Goal: Transaction & Acquisition: Purchase product/service

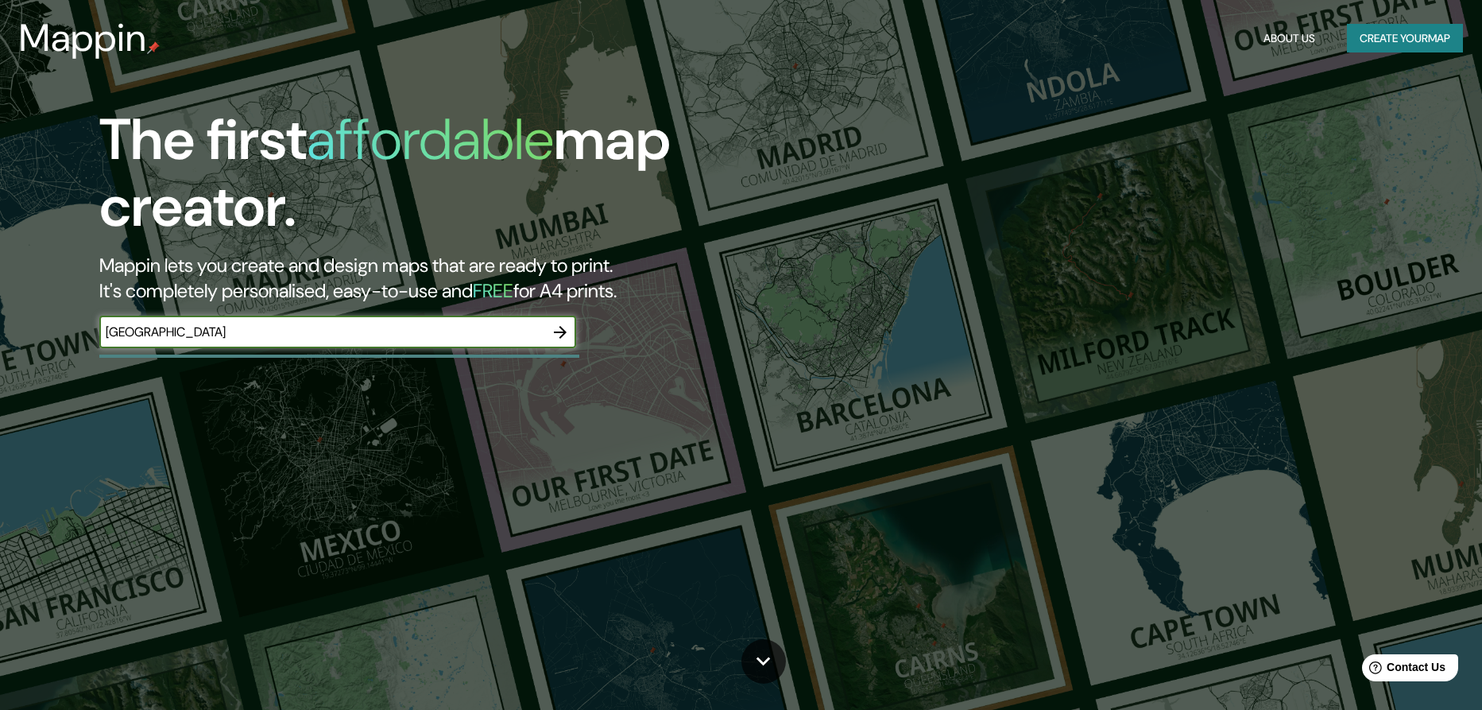
type input "[GEOGRAPHIC_DATA]"
click at [565, 335] on icon "button" at bounding box center [560, 332] width 19 height 19
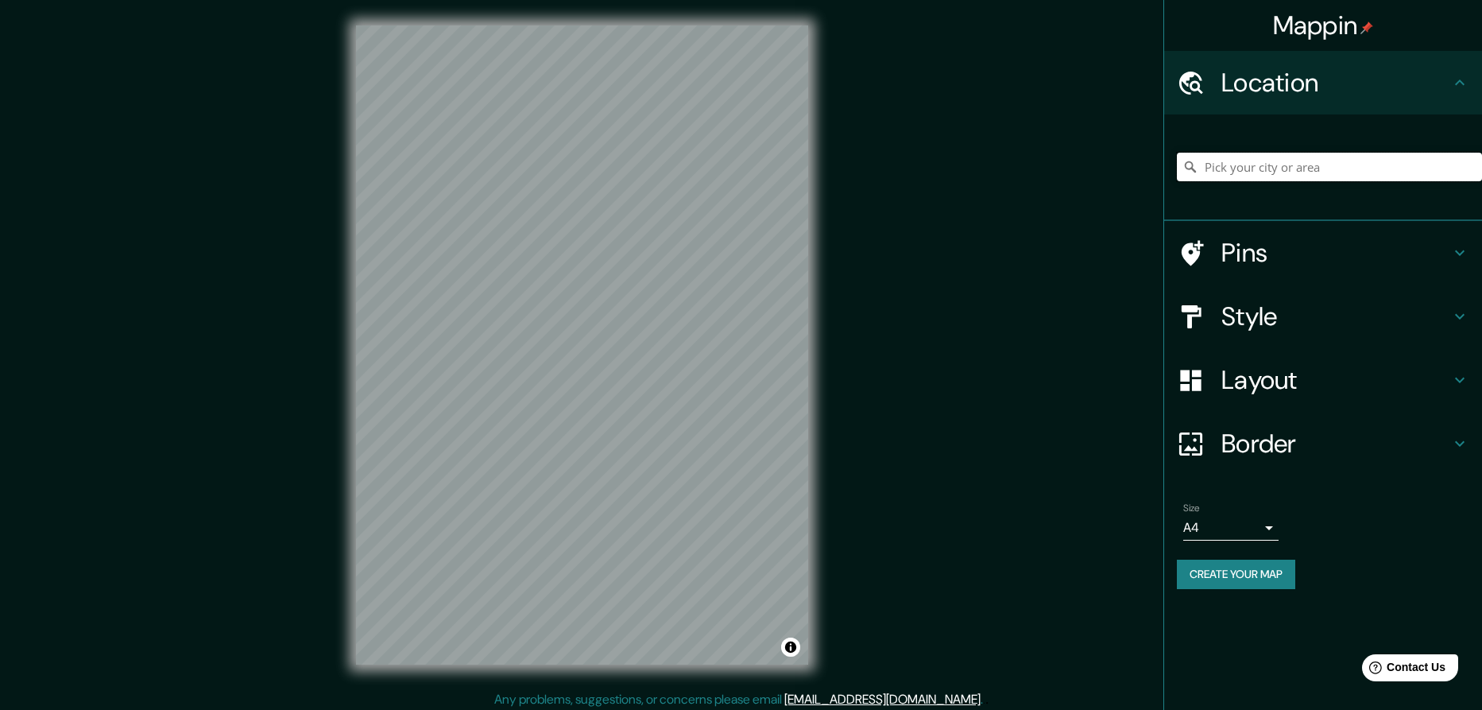
click at [1252, 175] on input "Pick your city or area" at bounding box center [1329, 167] width 305 height 29
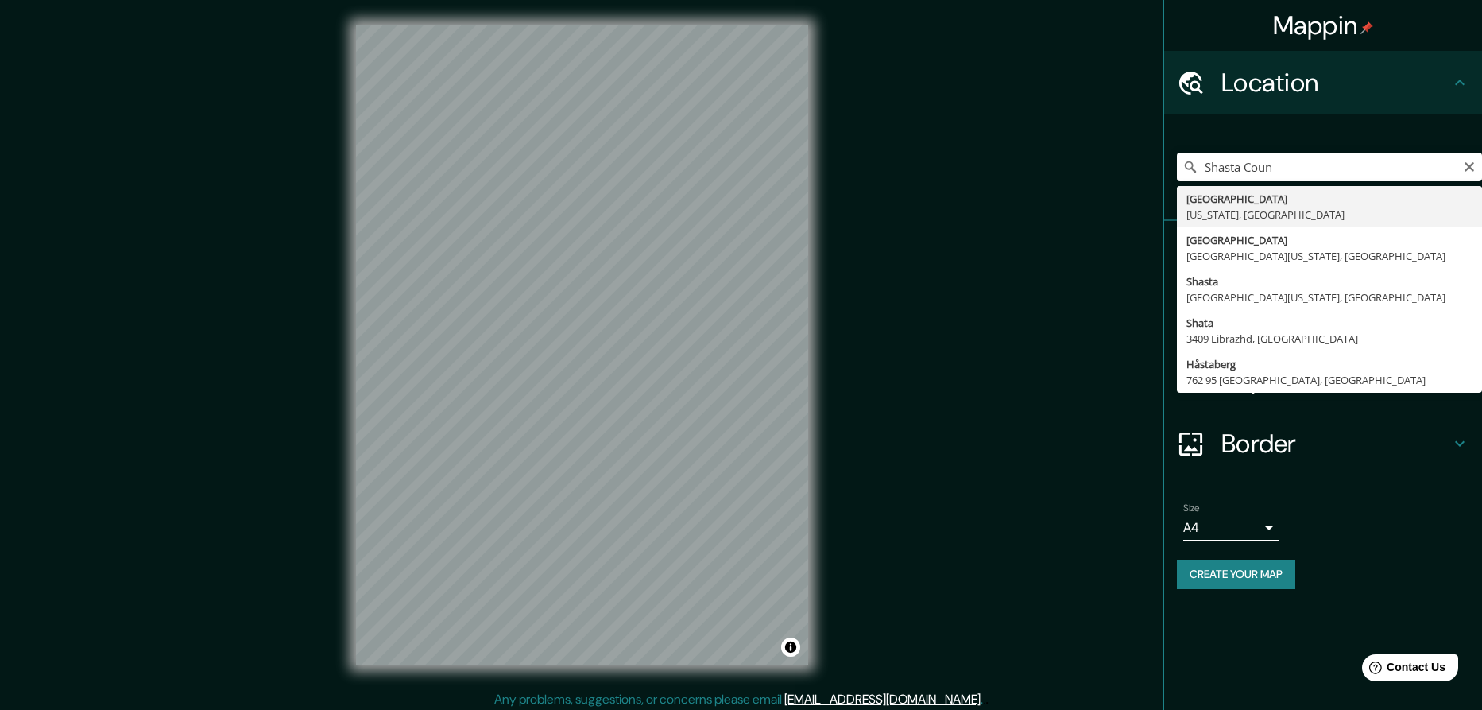
type input "[GEOGRAPHIC_DATA], [US_STATE], [GEOGRAPHIC_DATA]"
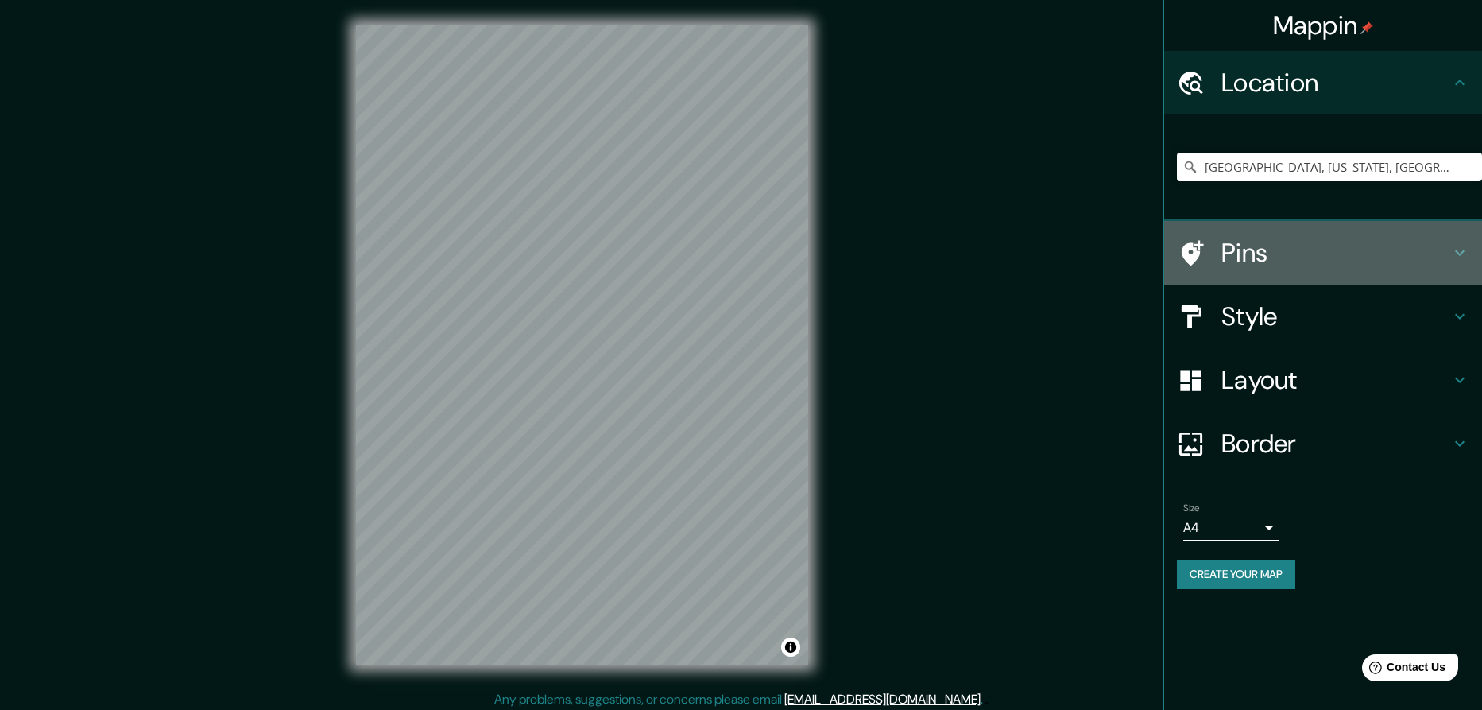
click at [1325, 259] on h4 "Pins" at bounding box center [1335, 253] width 229 height 32
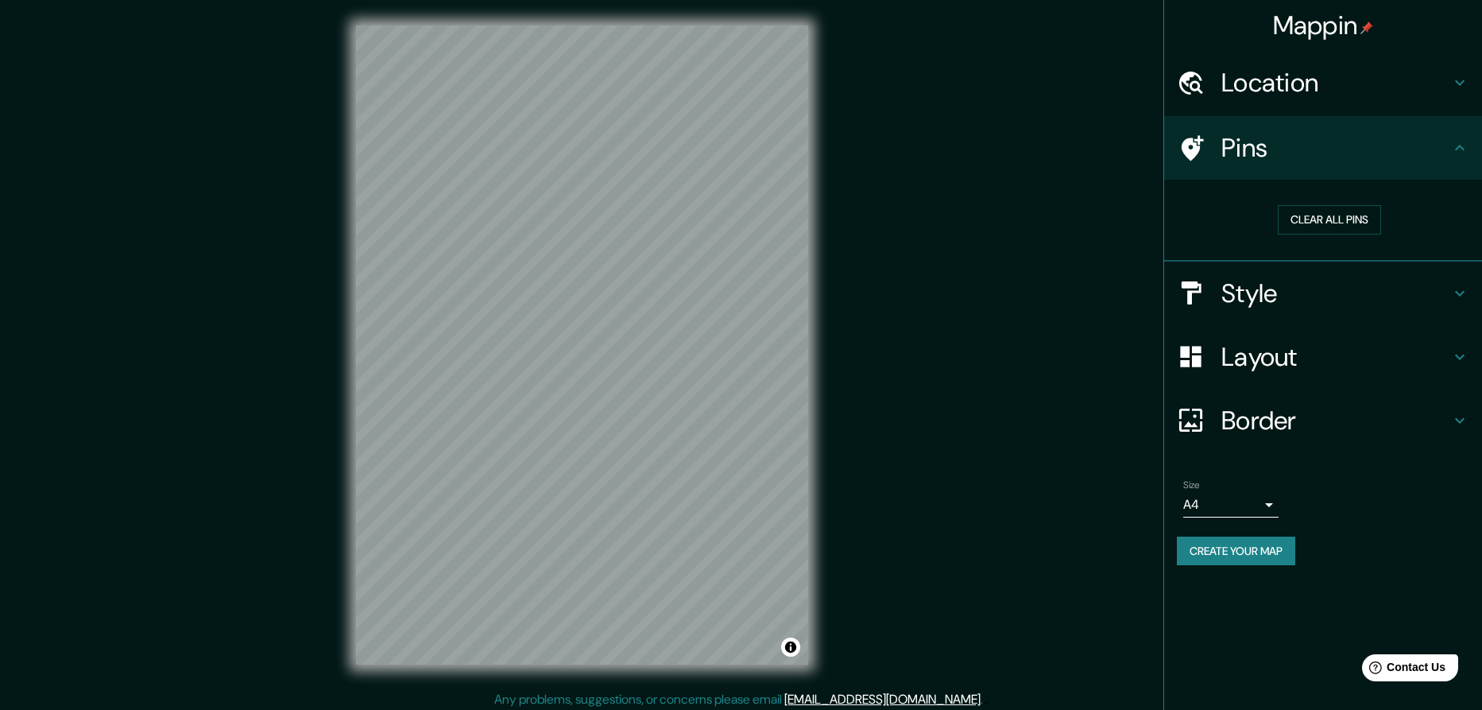
click at [1406, 277] on h4 "Style" at bounding box center [1335, 293] width 229 height 32
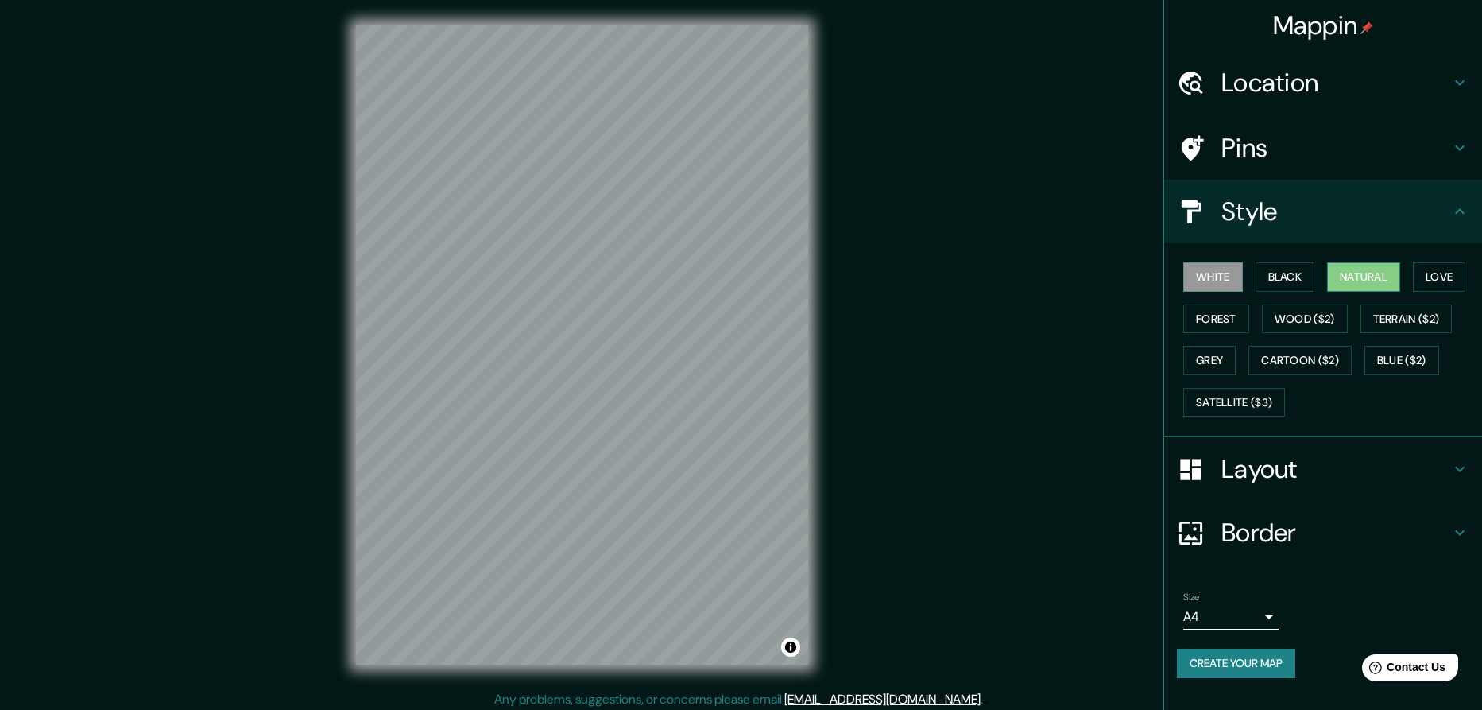
click at [1365, 274] on button "Natural" at bounding box center [1363, 276] width 73 height 29
click at [1317, 476] on h4 "Layout" at bounding box center [1335, 469] width 229 height 32
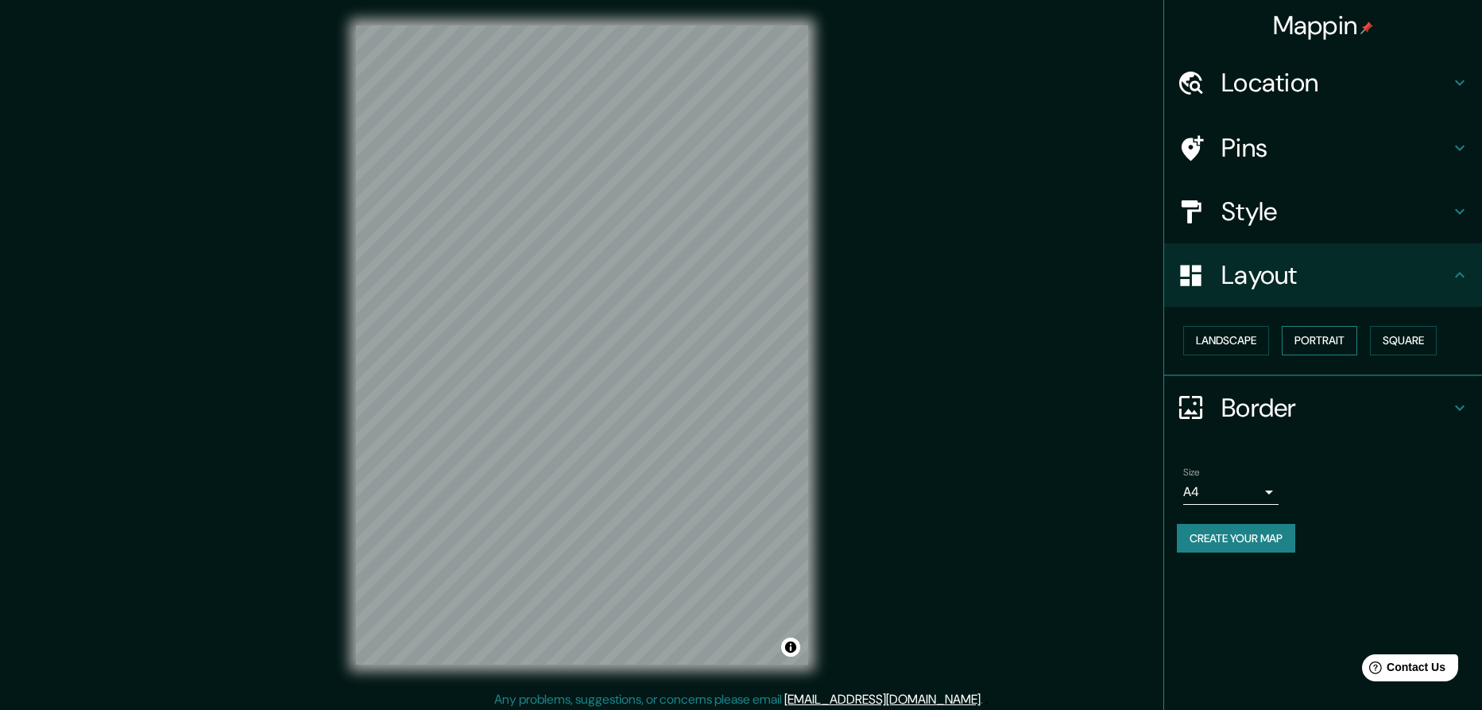
click at [1318, 350] on button "Portrait" at bounding box center [1319, 340] width 75 height 29
click at [1367, 402] on h4 "Border" at bounding box center [1335, 408] width 229 height 32
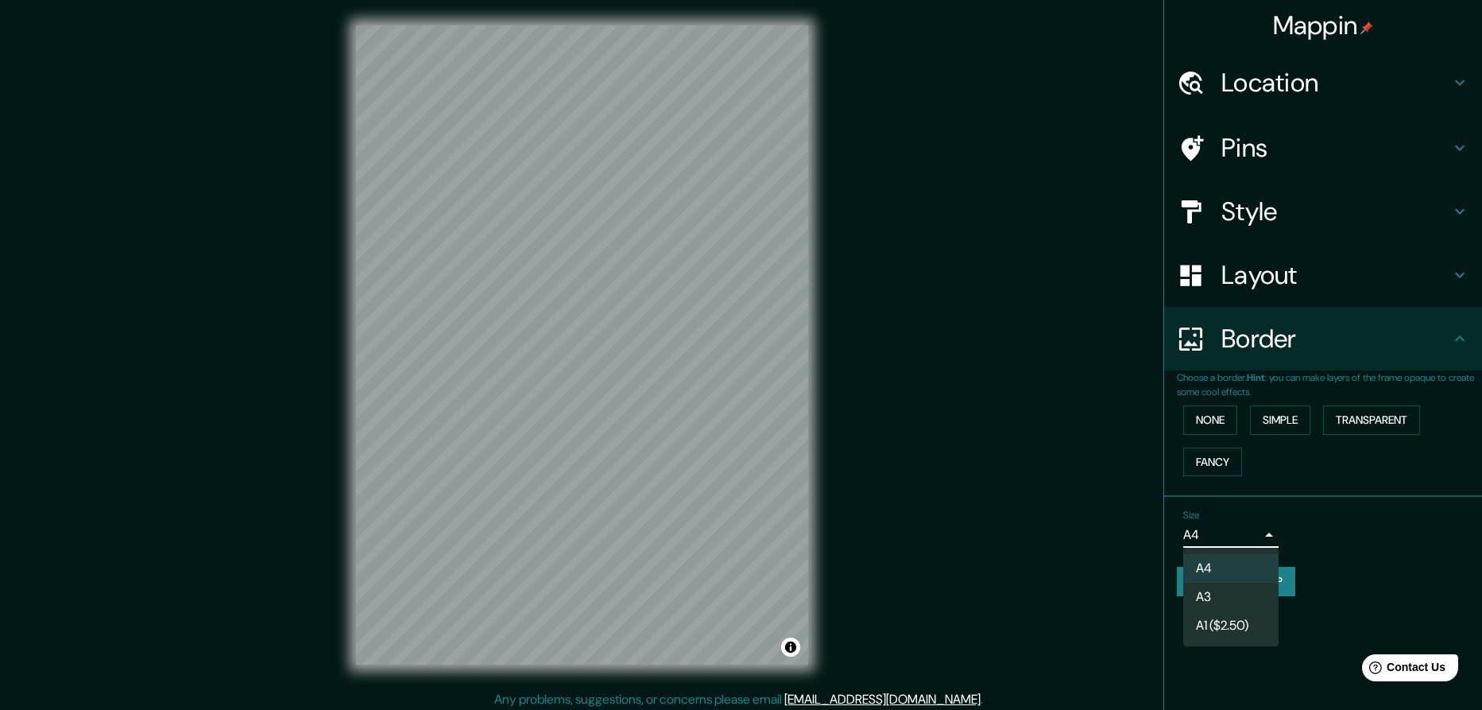
click at [1245, 536] on body "Mappin Location [GEOGRAPHIC_DATA], [US_STATE], [GEOGRAPHIC_DATA] Pins Style Lay…" at bounding box center [741, 355] width 1482 height 710
click at [1344, 564] on div at bounding box center [741, 355] width 1482 height 710
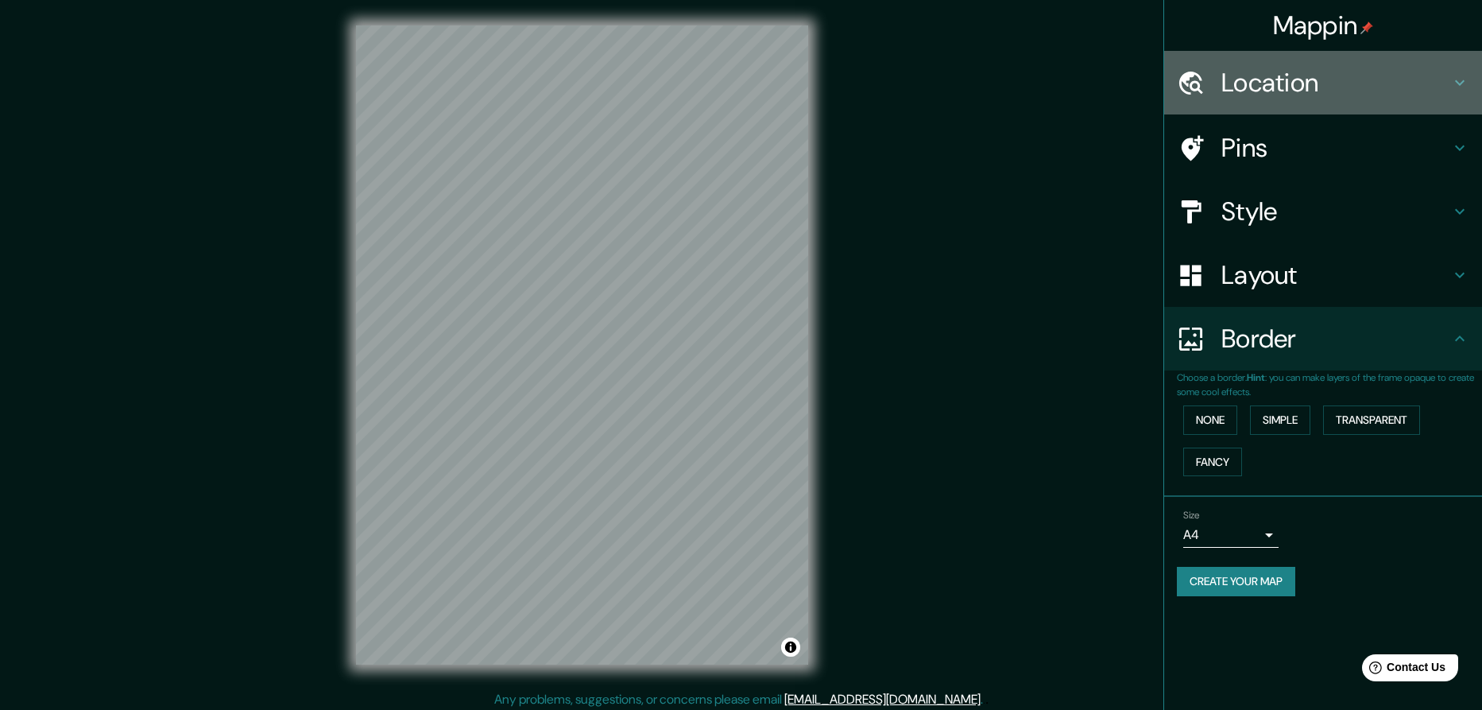
click at [1264, 92] on h4 "Location" at bounding box center [1335, 83] width 229 height 32
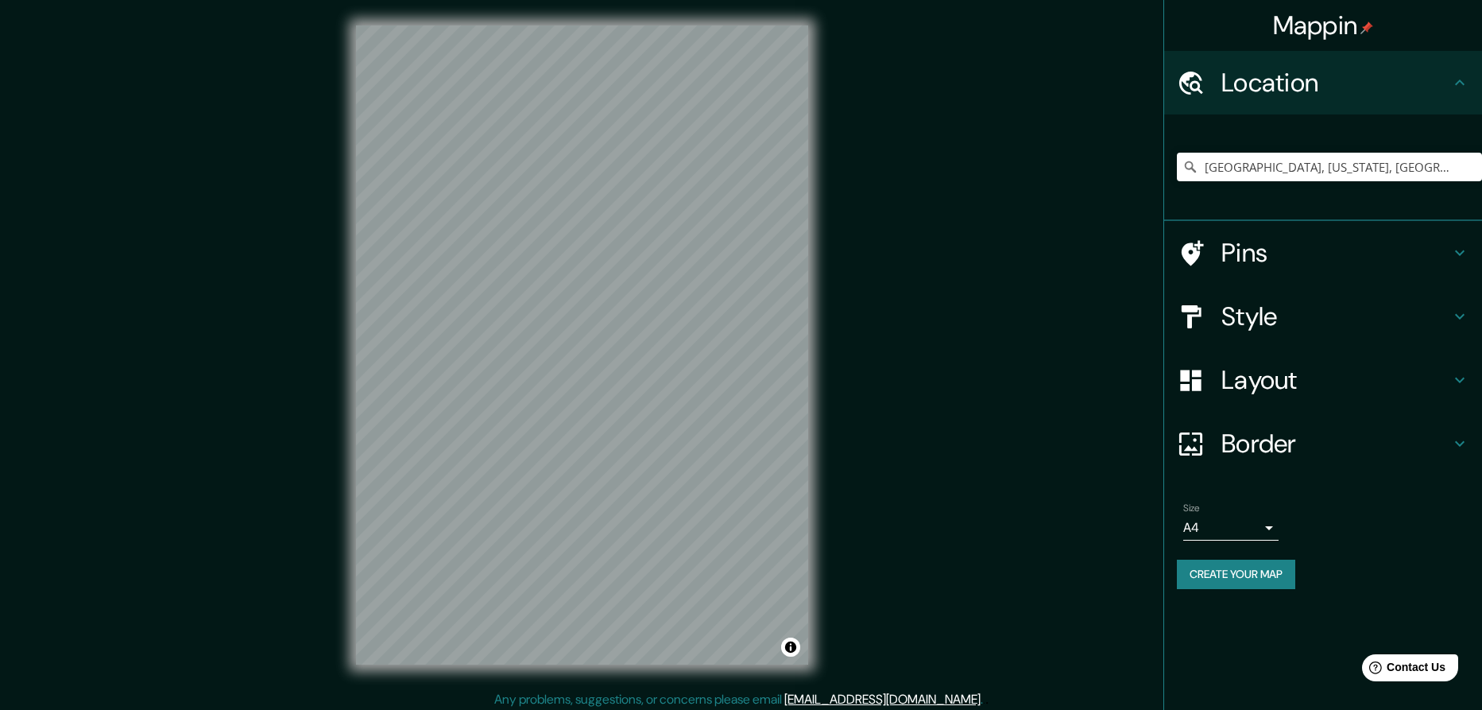
click at [1290, 306] on h4 "Style" at bounding box center [1335, 316] width 229 height 32
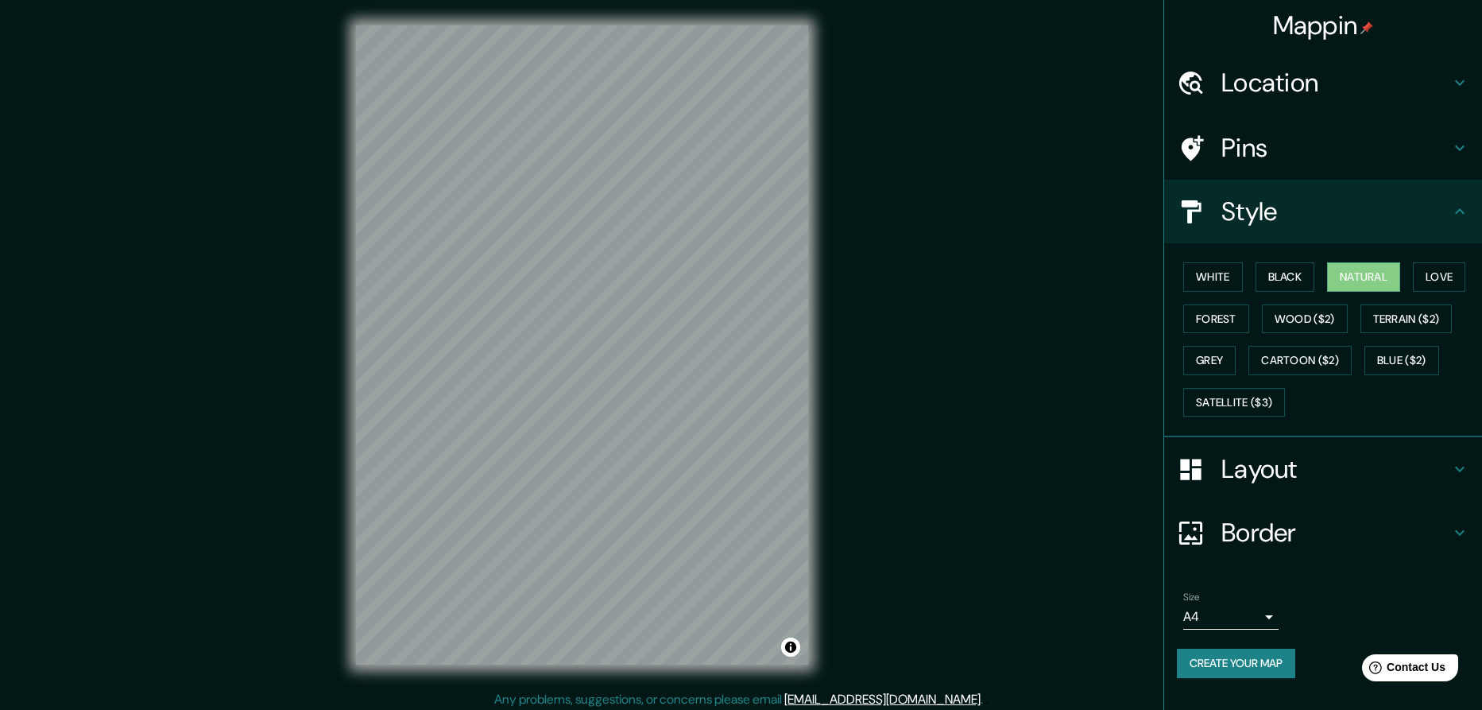
scroll to position [6, 0]
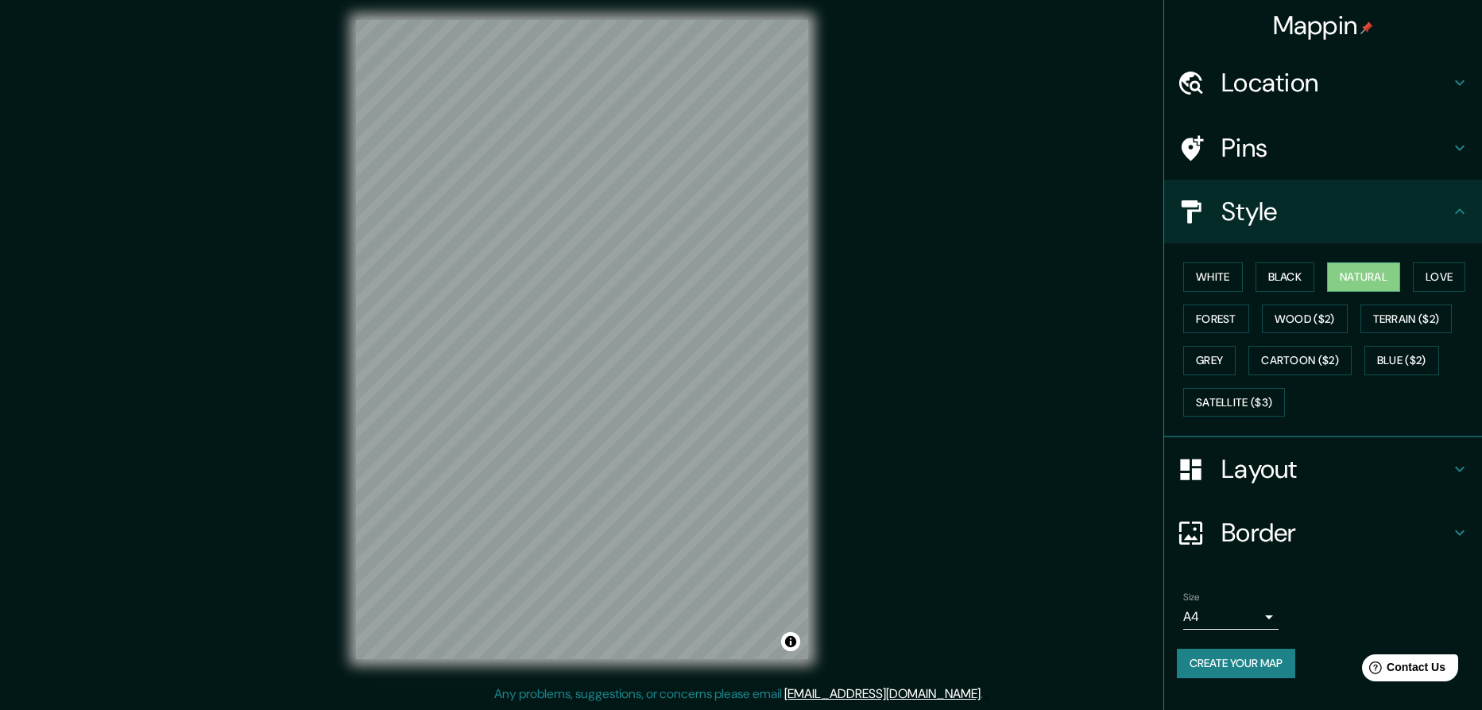
click at [1238, 658] on button "Create your map" at bounding box center [1236, 662] width 118 height 29
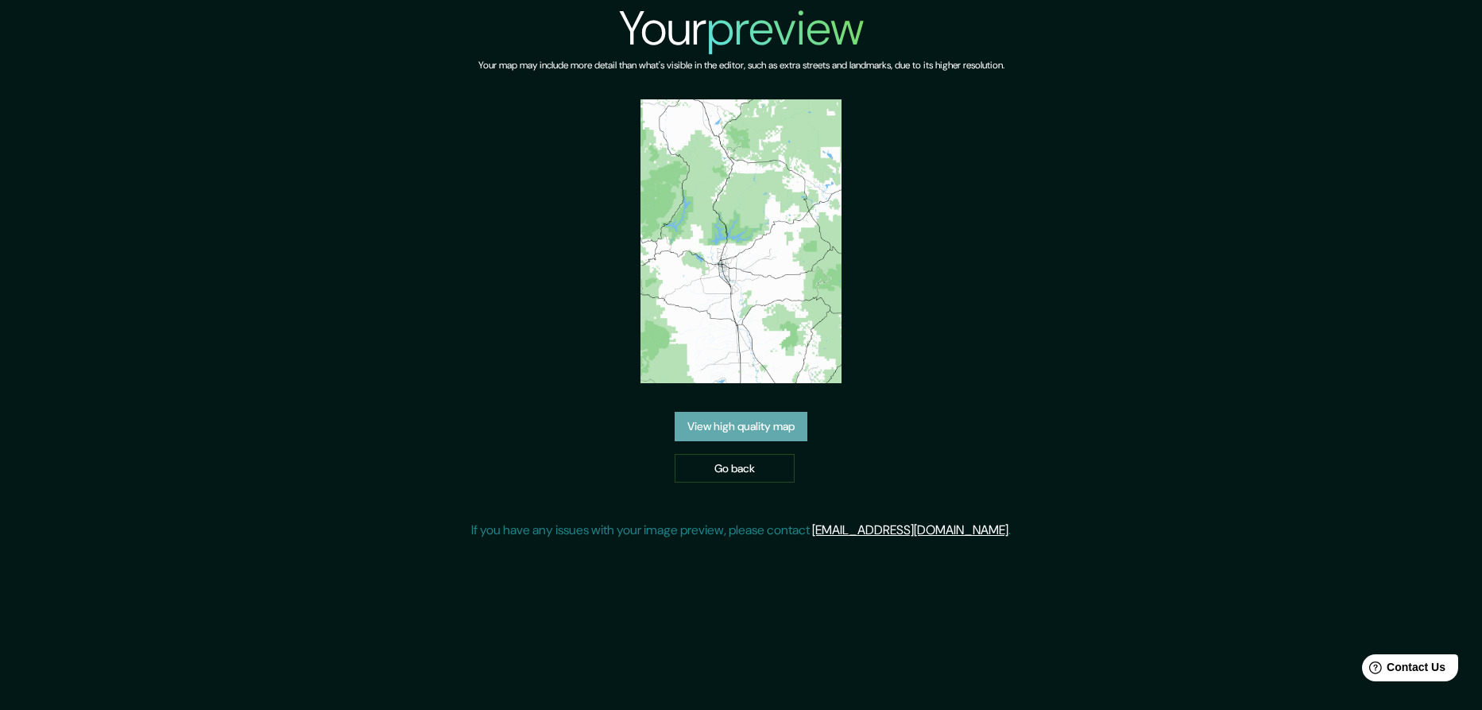
click at [756, 424] on link "View high quality map" at bounding box center [741, 426] width 133 height 29
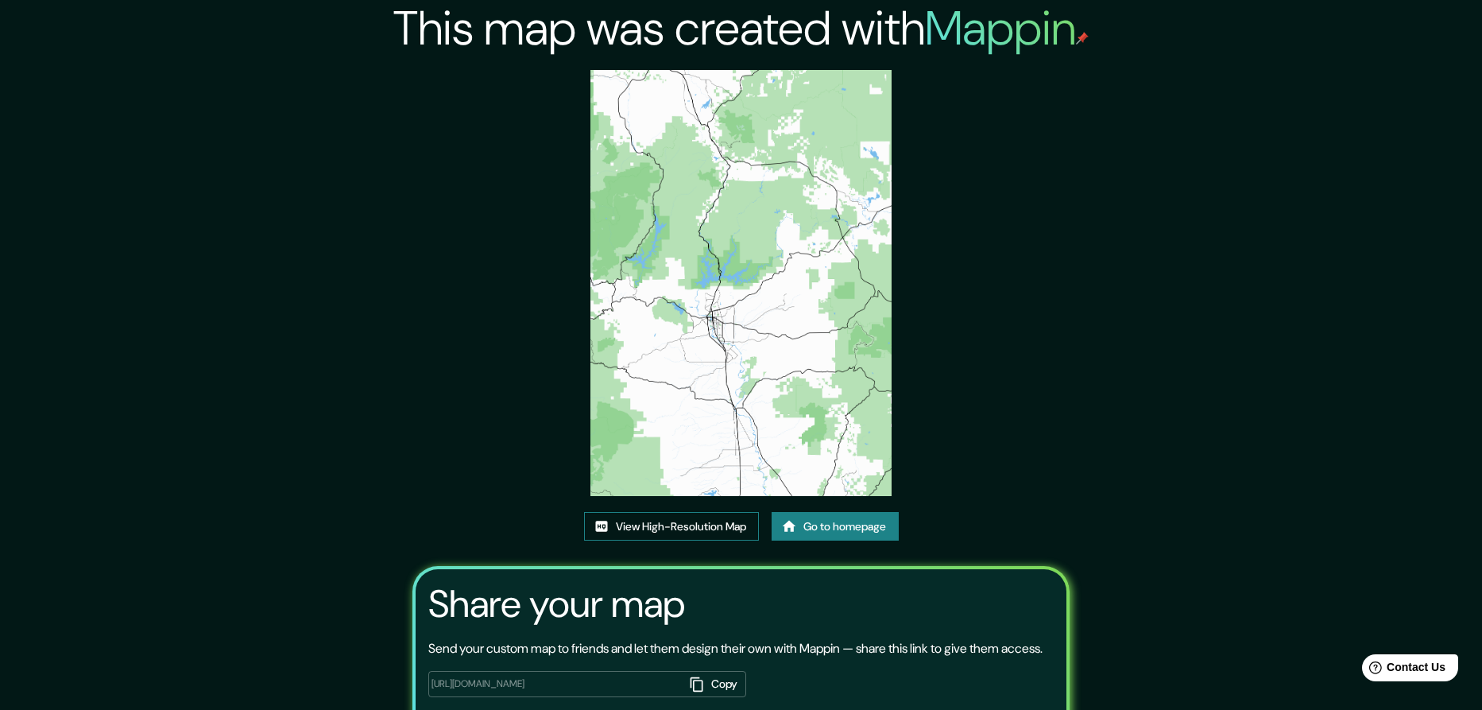
click at [675, 512] on link "View High-Resolution Map" at bounding box center [671, 526] width 175 height 29
